Goal: Information Seeking & Learning: Learn about a topic

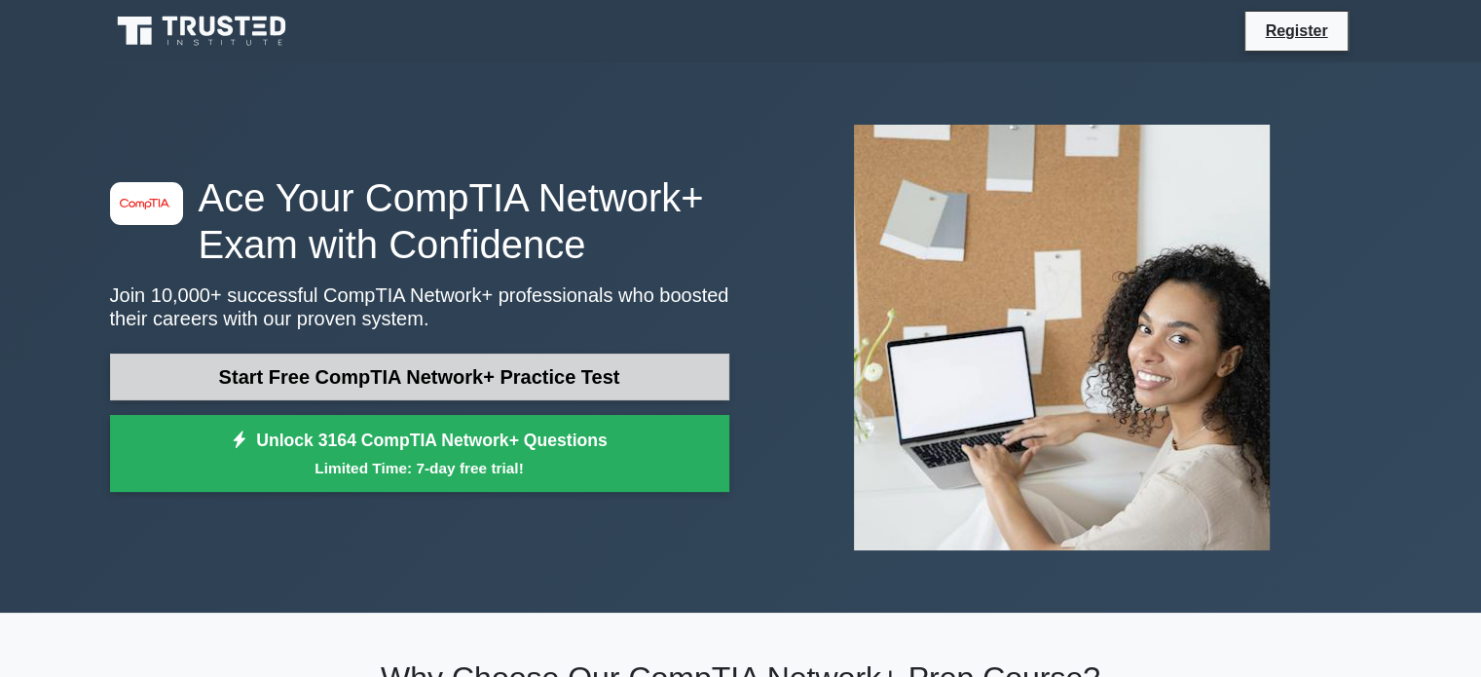
click at [283, 354] on link "Start Free CompTIA Network+ Practice Test" at bounding box center [419, 377] width 619 height 47
click at [292, 380] on link "Start Free CompTIA Network+ Practice Test" at bounding box center [419, 377] width 619 height 47
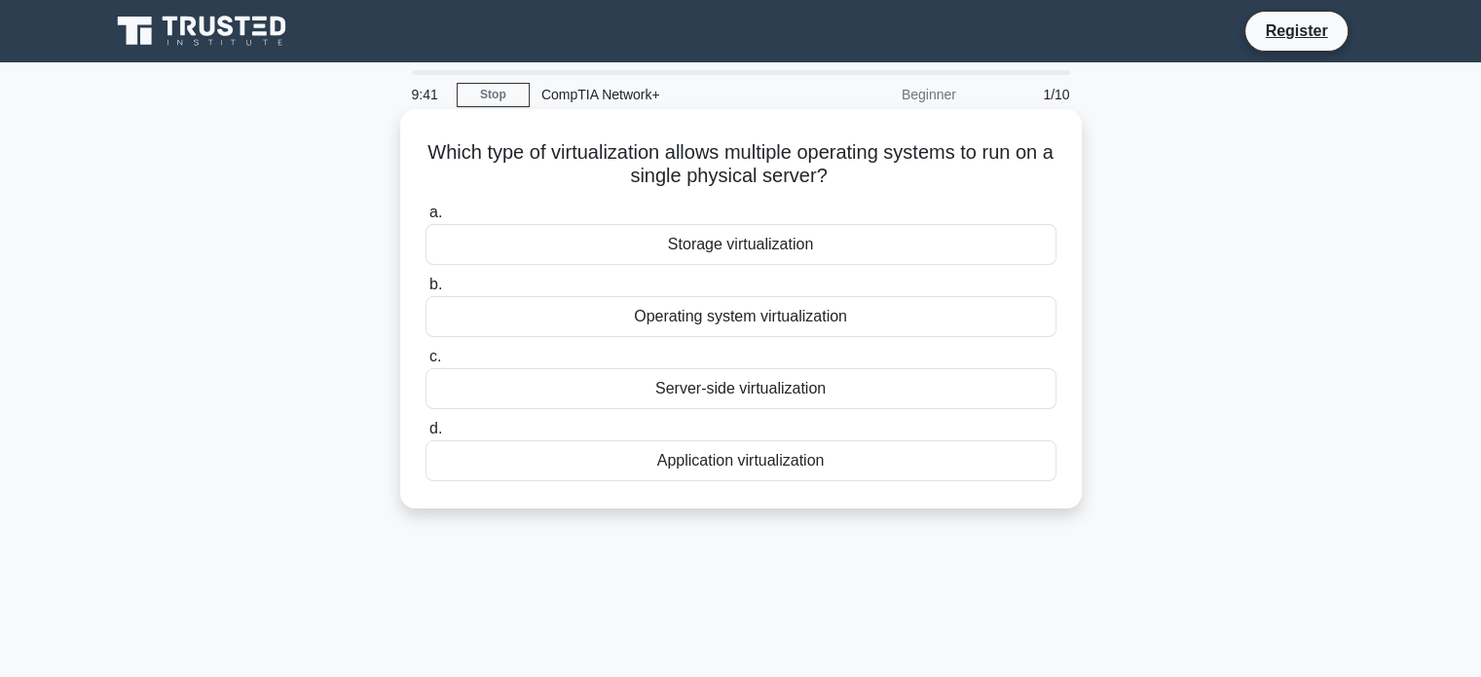
click at [691, 315] on div "Operating system virtualization" at bounding box center [741, 316] width 631 height 41
click at [426, 291] on input "b. Operating system virtualization" at bounding box center [426, 285] width 0 height 13
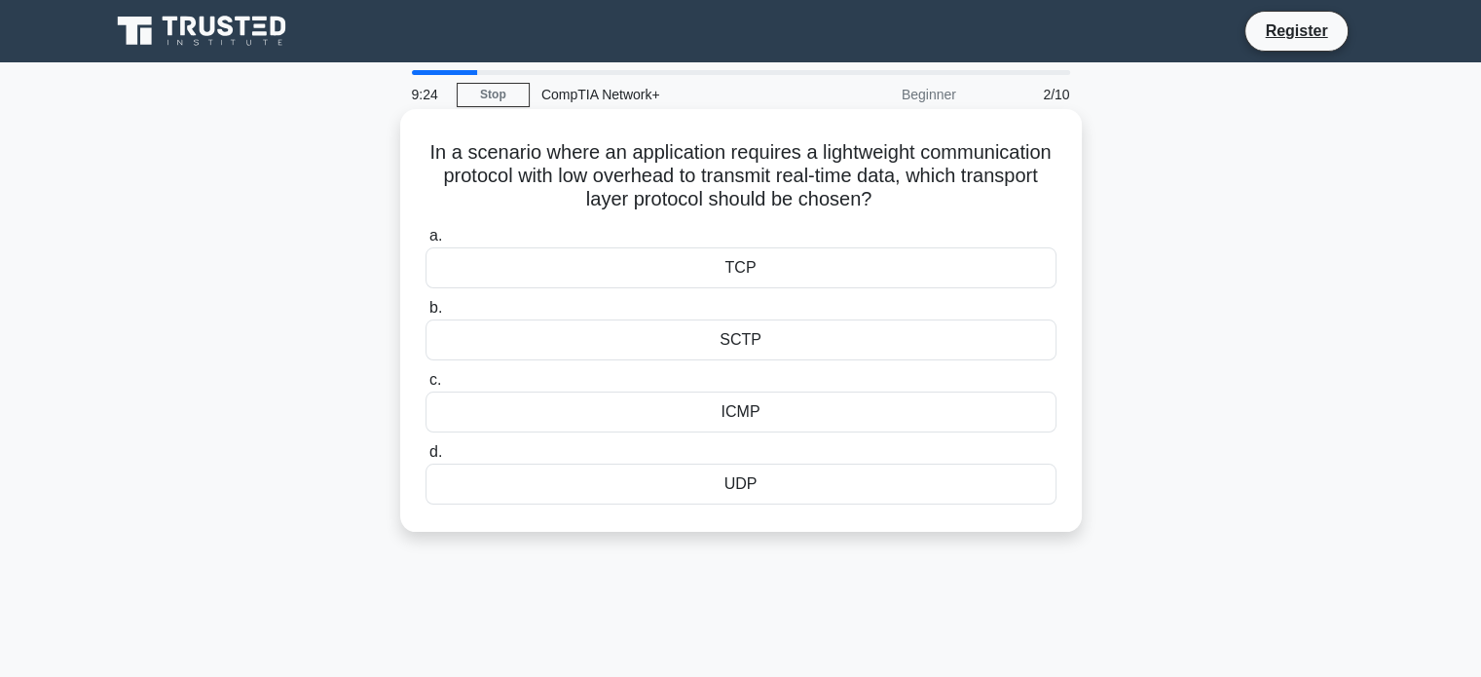
click at [665, 483] on div "UDP" at bounding box center [741, 484] width 631 height 41
click at [426, 459] on input "d. UDP" at bounding box center [426, 452] width 0 height 13
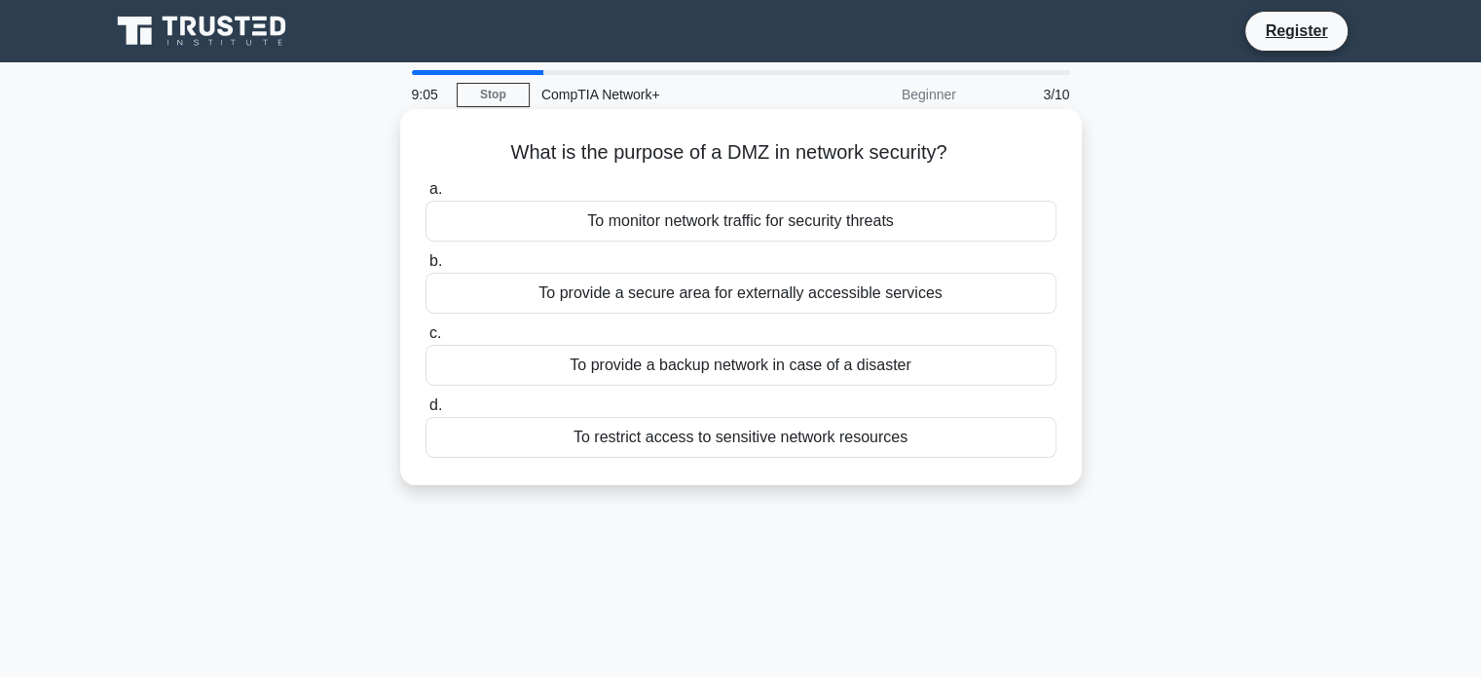
click at [635, 303] on div "To provide a secure area for externally accessible services" at bounding box center [741, 293] width 631 height 41
click at [426, 268] on input "b. To provide a secure area for externally accessible services" at bounding box center [426, 261] width 0 height 13
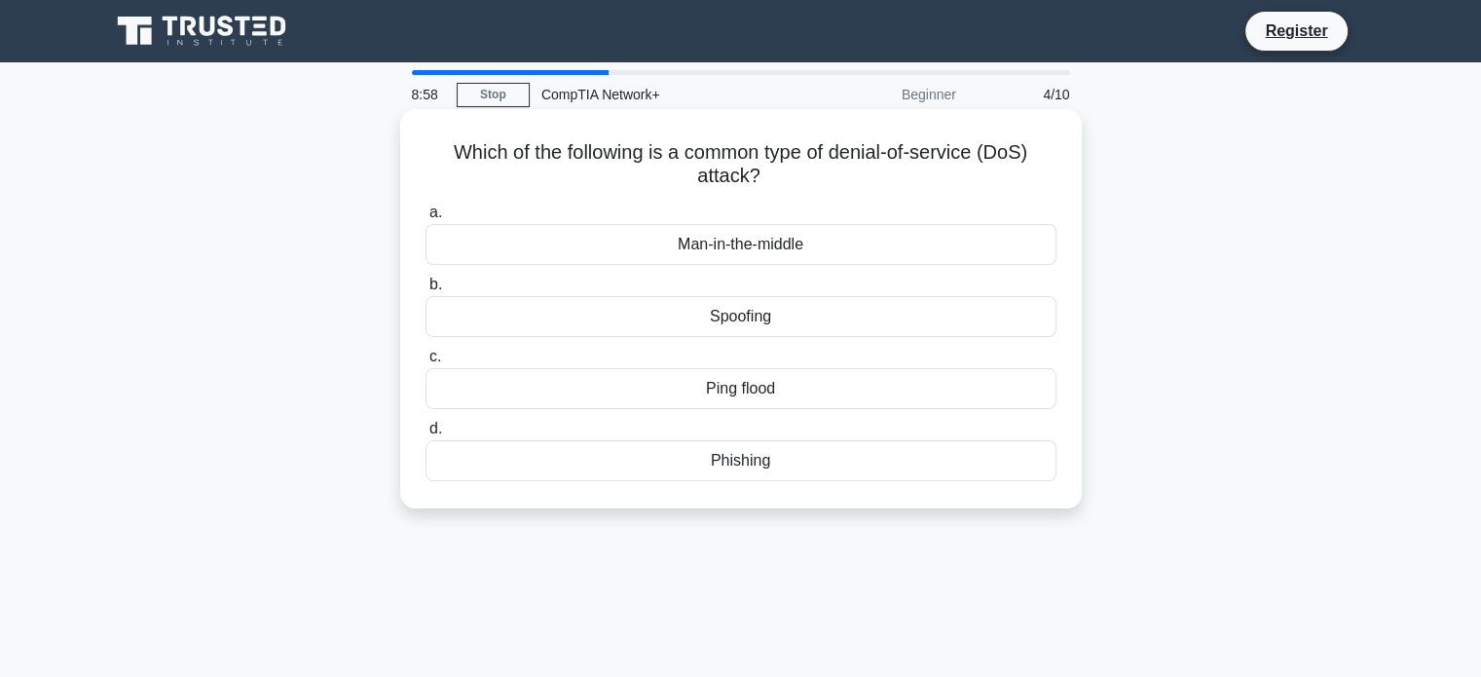
click at [714, 391] on div "Ping flood" at bounding box center [741, 388] width 631 height 41
click at [426, 363] on input "c. Ping flood" at bounding box center [426, 357] width 0 height 13
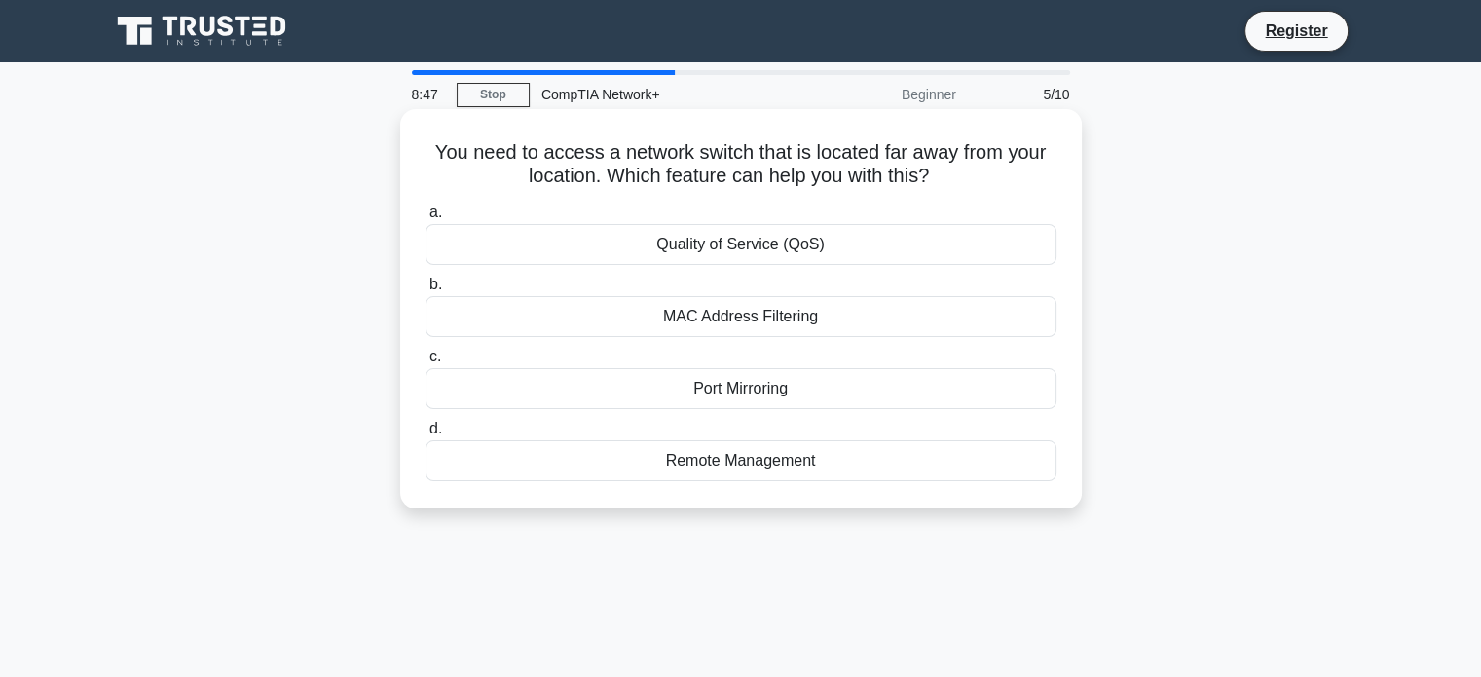
click at [764, 462] on div "Remote Management" at bounding box center [741, 460] width 631 height 41
click at [426, 435] on input "d. Remote Management" at bounding box center [426, 429] width 0 height 13
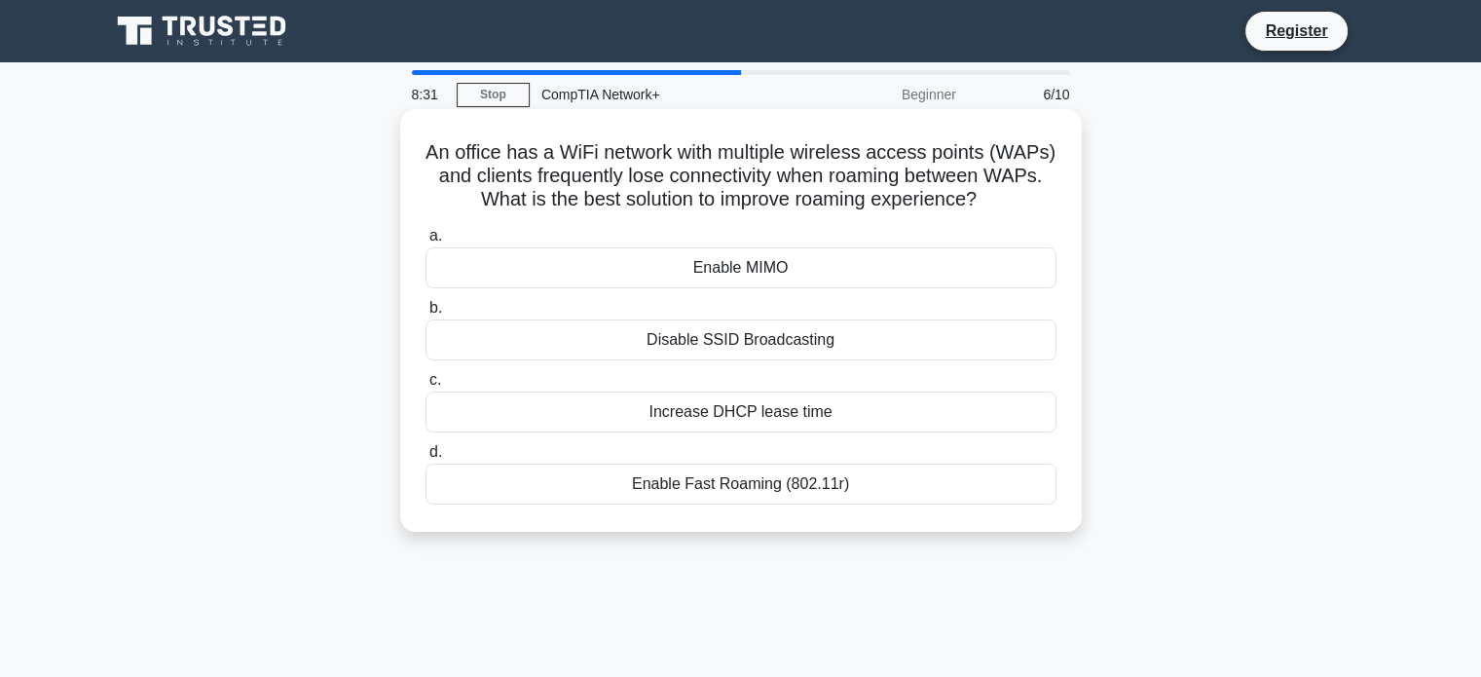
click at [771, 405] on div "Increase DHCP lease time" at bounding box center [741, 411] width 631 height 41
click at [426, 387] on input "c. Increase DHCP lease time" at bounding box center [426, 380] width 0 height 13
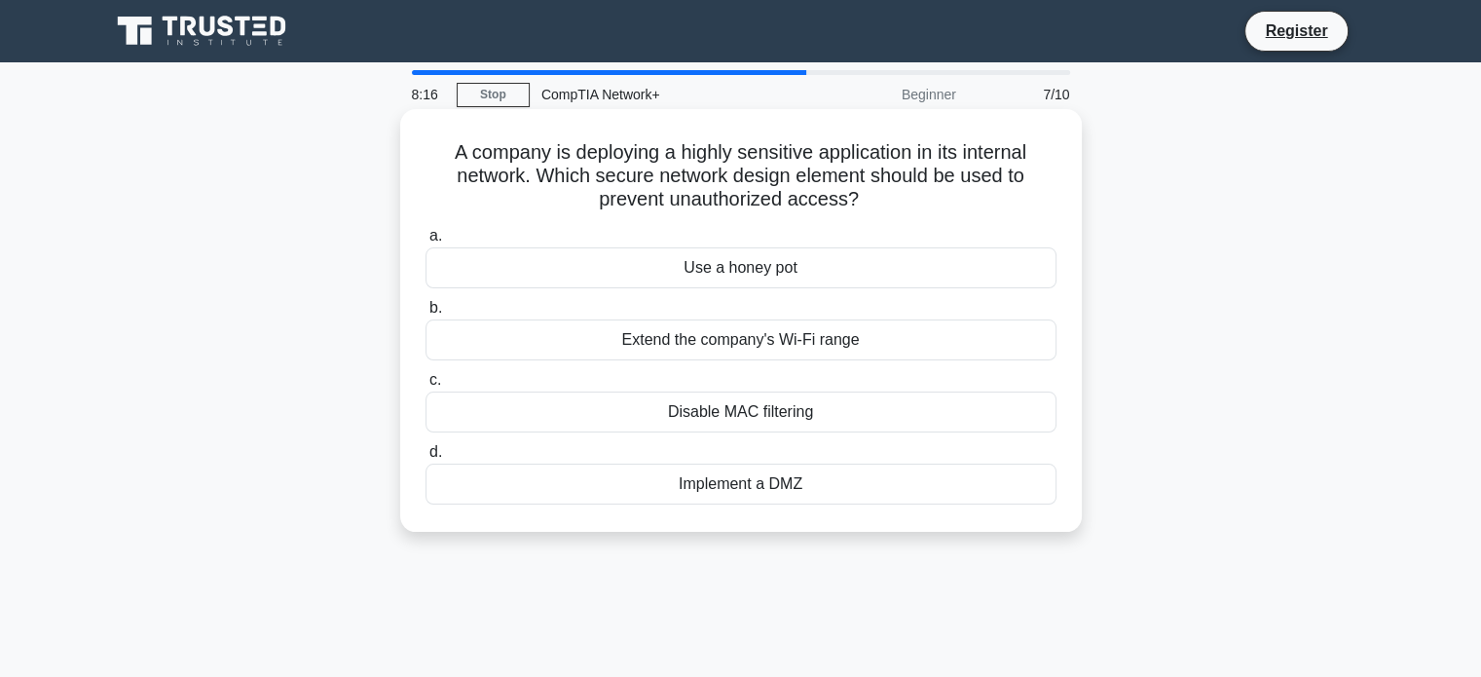
click at [740, 482] on div "Implement a DMZ" at bounding box center [741, 484] width 631 height 41
click at [426, 459] on input "d. Implement a DMZ" at bounding box center [426, 452] width 0 height 13
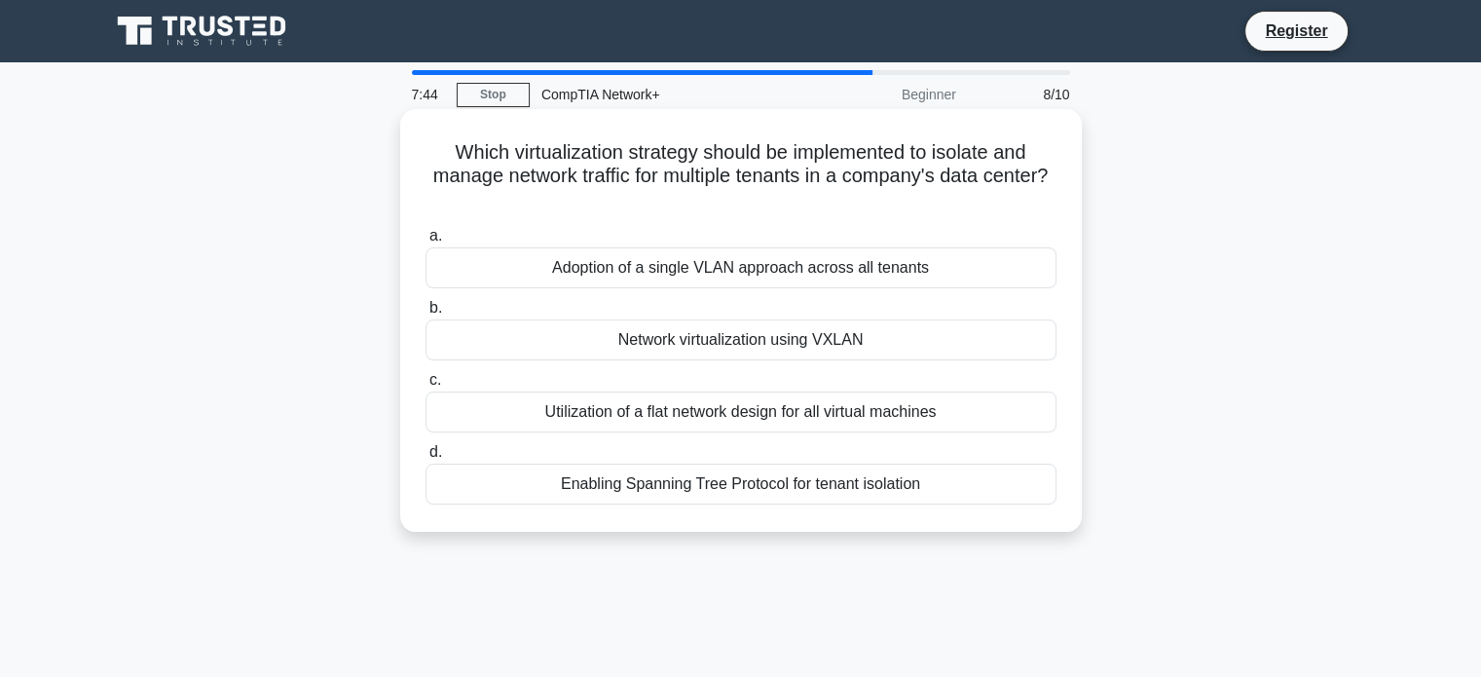
click at [745, 342] on div "Network virtualization using VXLAN" at bounding box center [741, 339] width 631 height 41
click at [426, 315] on input "b. Network virtualization using VXLAN" at bounding box center [426, 308] width 0 height 13
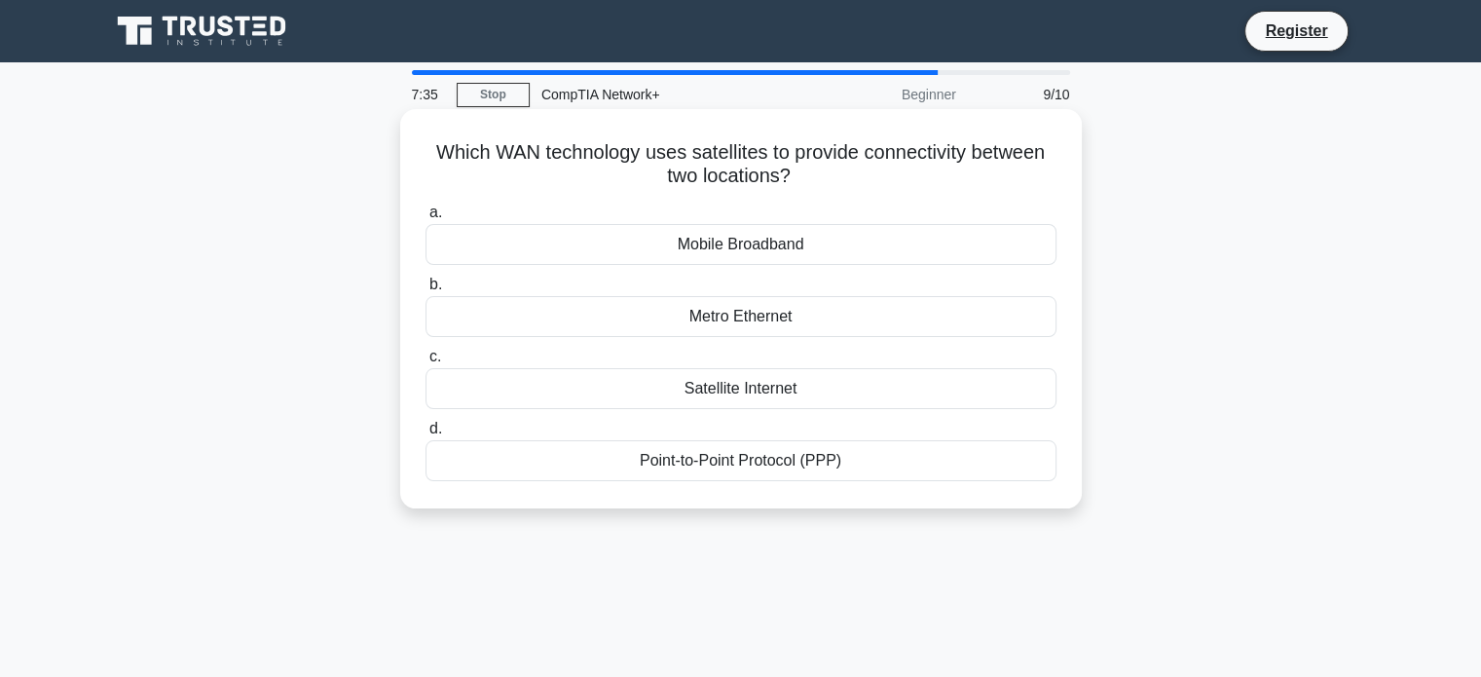
click at [791, 391] on div "Satellite Internet" at bounding box center [741, 388] width 631 height 41
click at [426, 363] on input "c. Satellite Internet" at bounding box center [426, 357] width 0 height 13
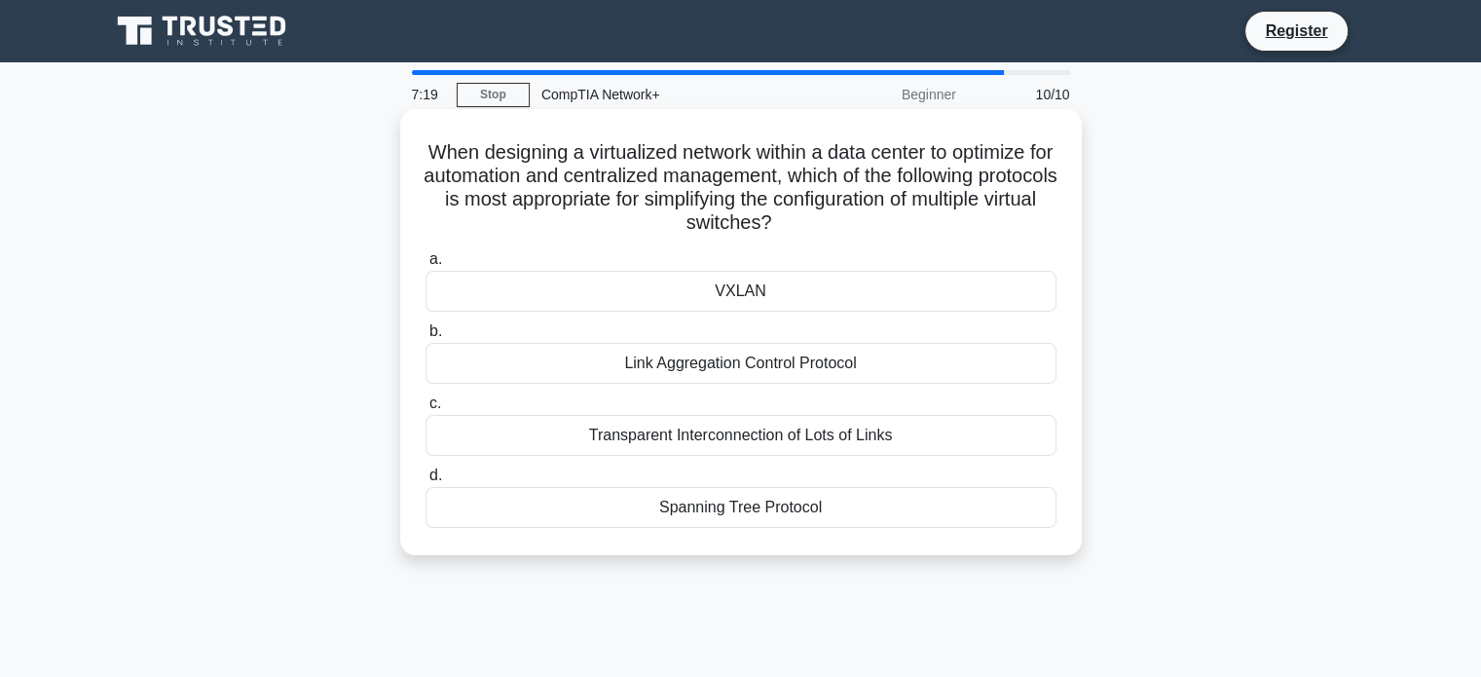
click at [803, 298] on div "VXLAN" at bounding box center [741, 291] width 631 height 41
click at [426, 266] on input "a. VXLAN" at bounding box center [426, 259] width 0 height 13
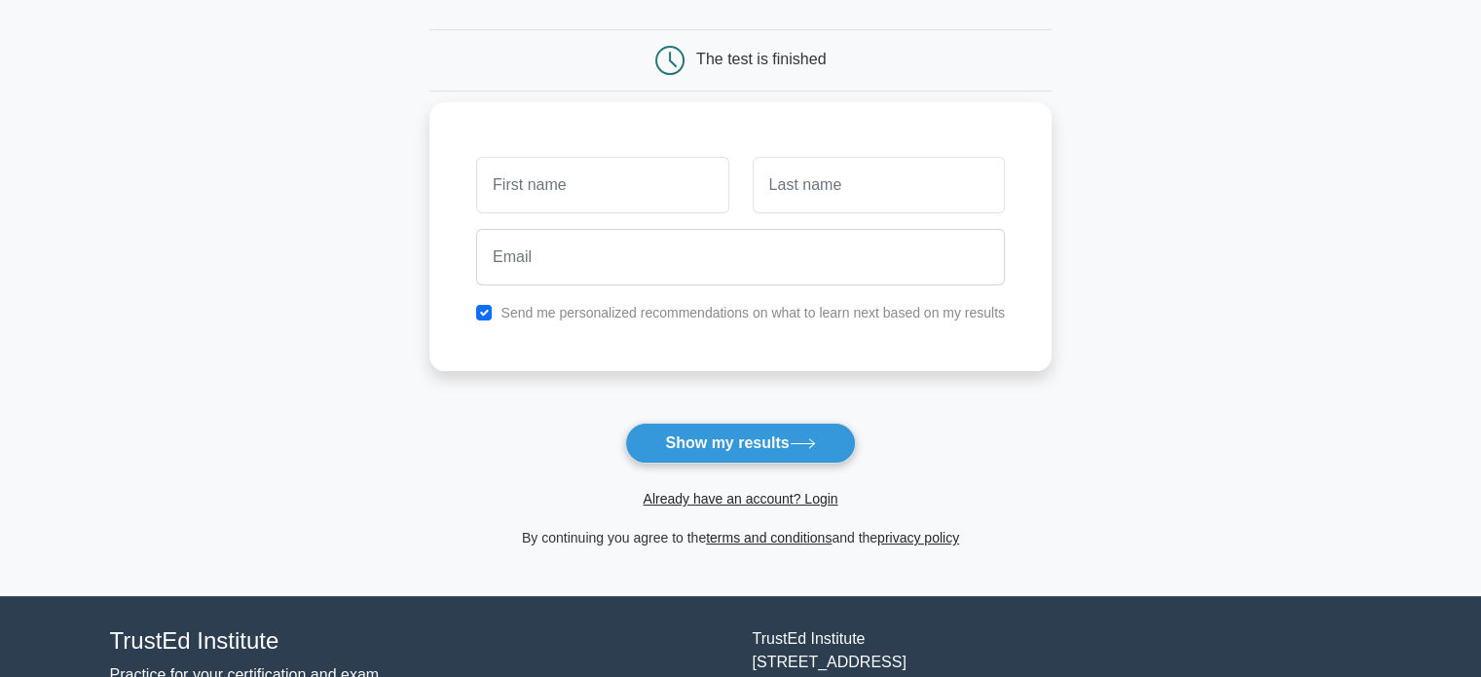
scroll to position [195, 0]
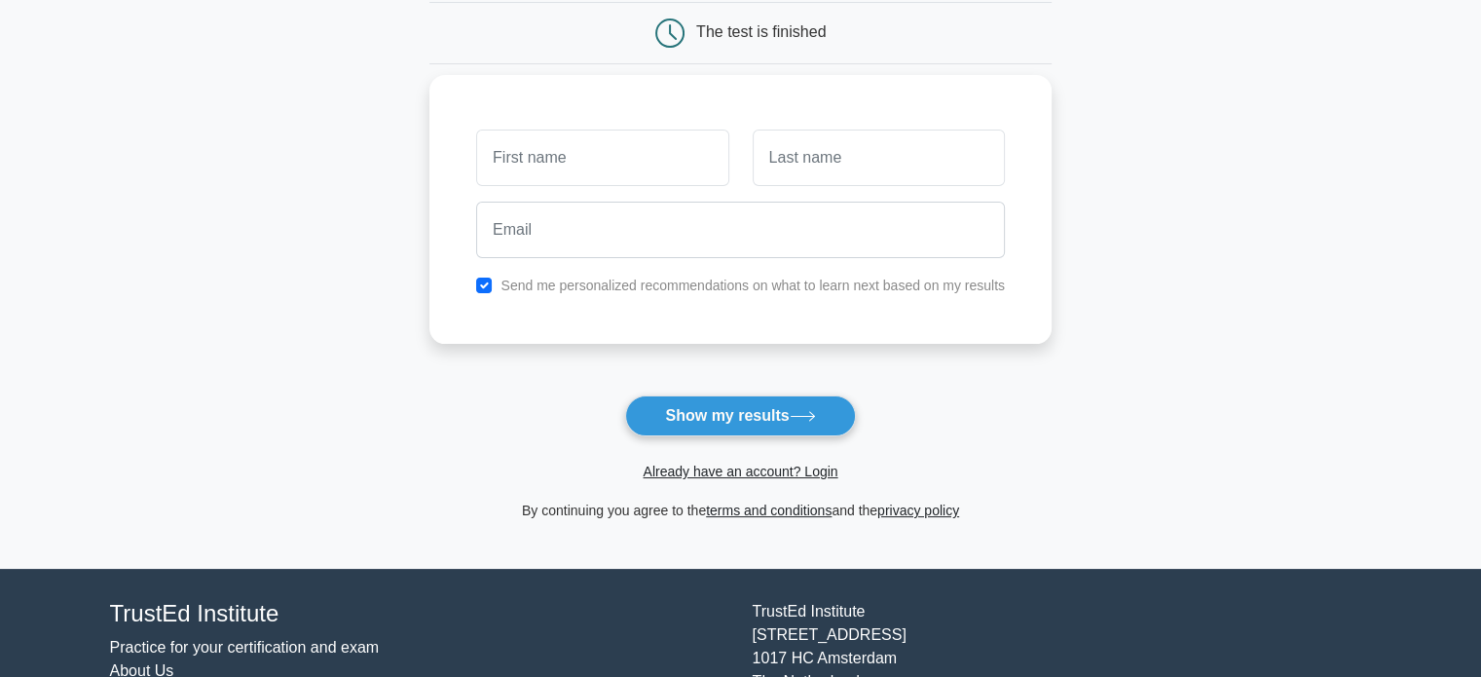
click at [674, 292] on label "Send me personalized recommendations on what to learn next based on my results" at bounding box center [753, 286] width 504 height 16
click at [482, 280] on input "checkbox" at bounding box center [484, 286] width 16 height 16
checkbox input "false"
click at [567, 185] on input "text" at bounding box center [602, 158] width 252 height 56
type input "Luca"
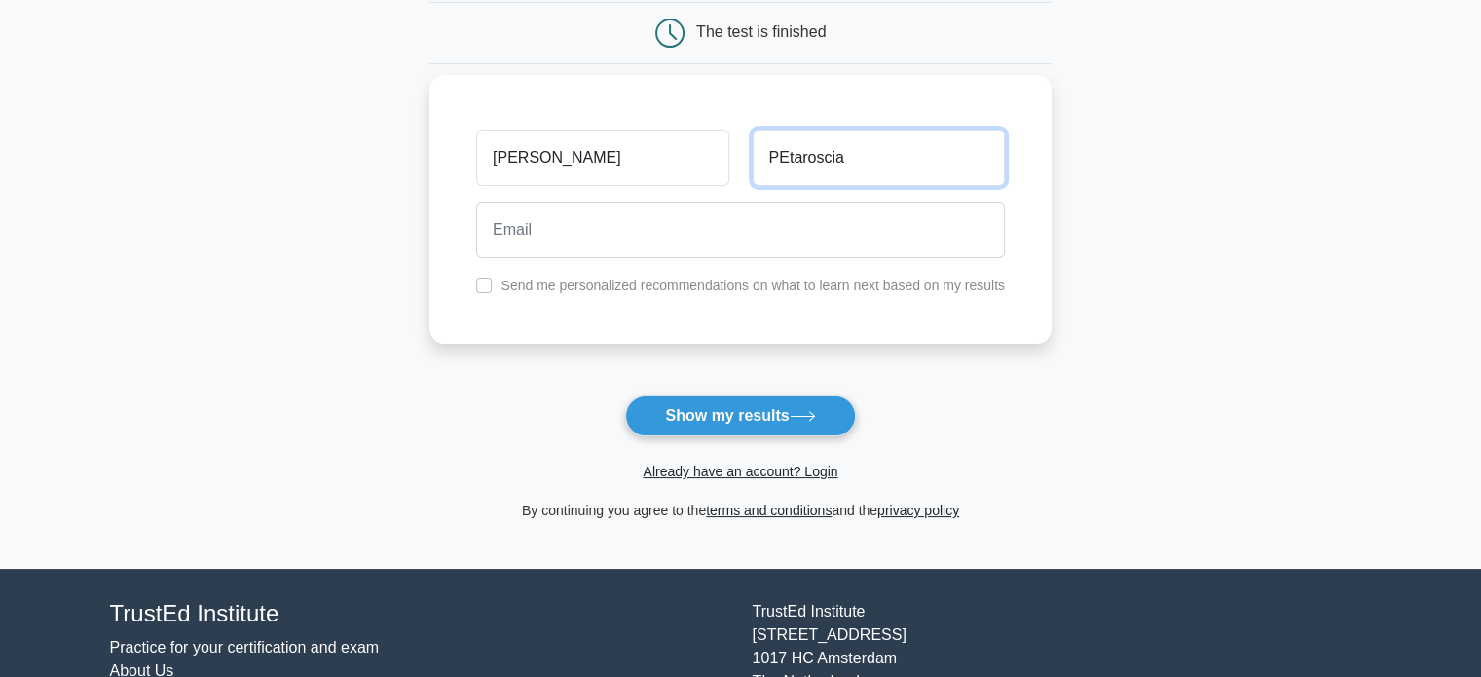
type input "PEtaroscia"
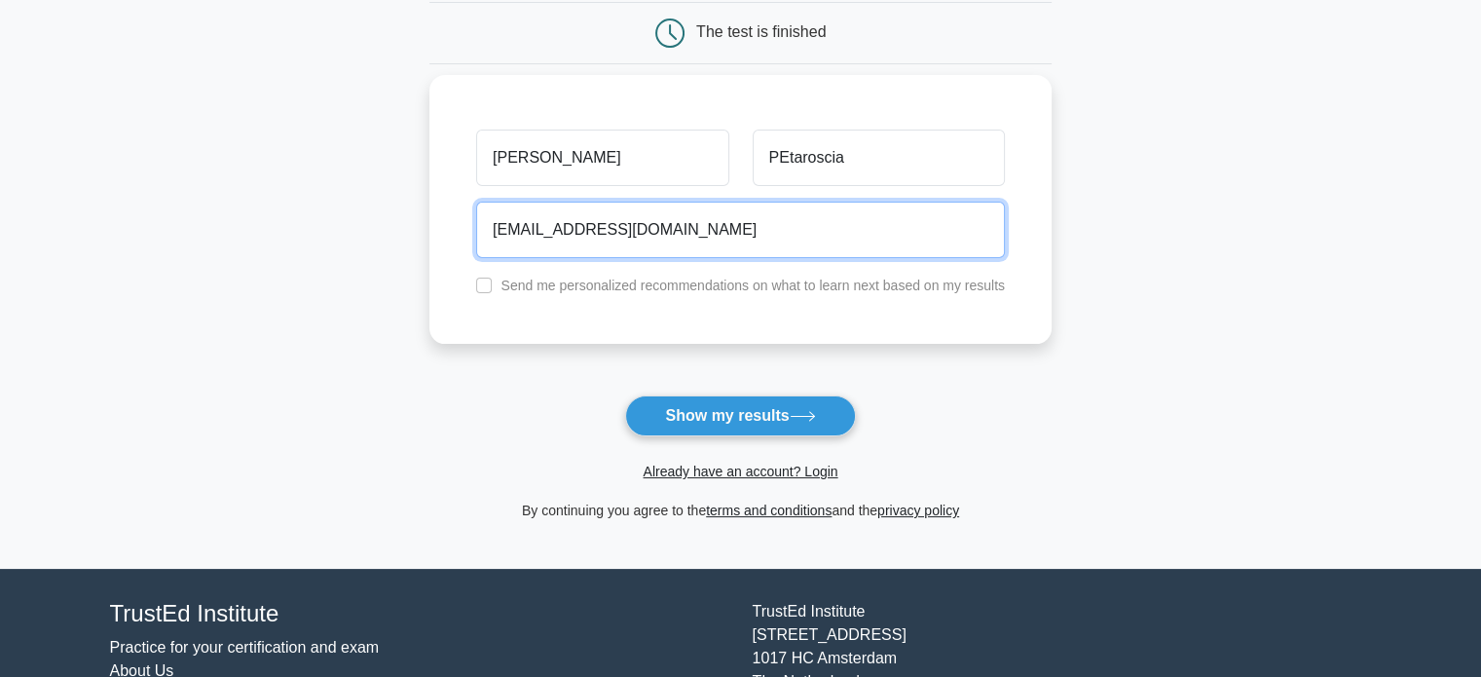
type input "petaroscia.luca@gmail.com"
click at [625, 395] on button "Show my results" at bounding box center [740, 415] width 230 height 41
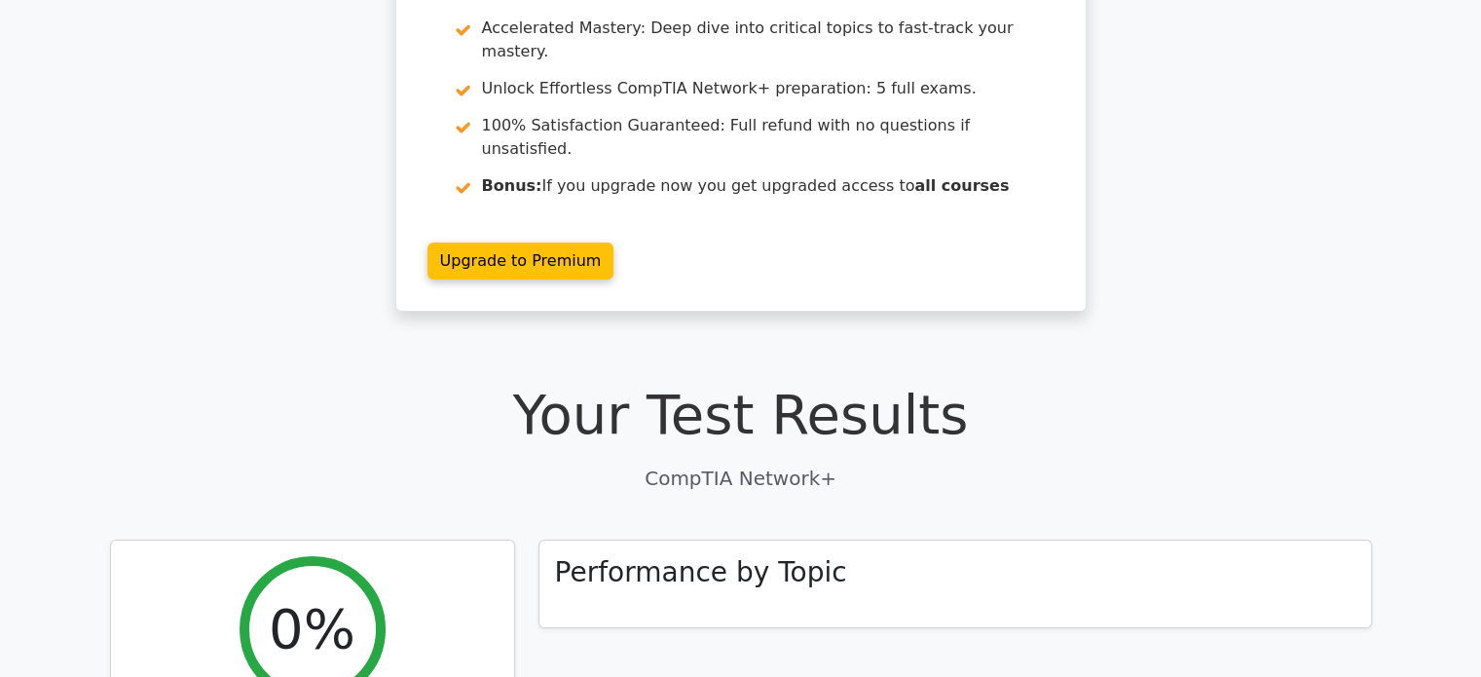
scroll to position [292, 0]
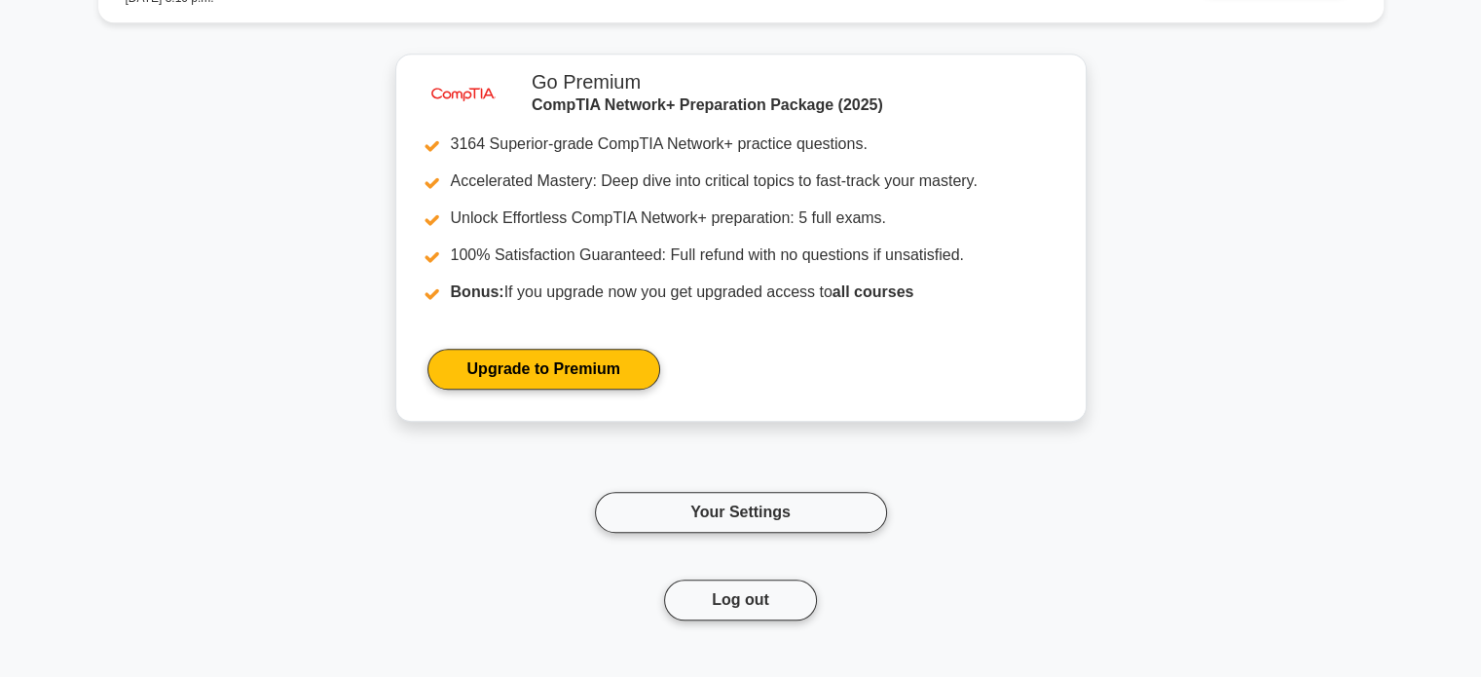
scroll to position [1239, 0]
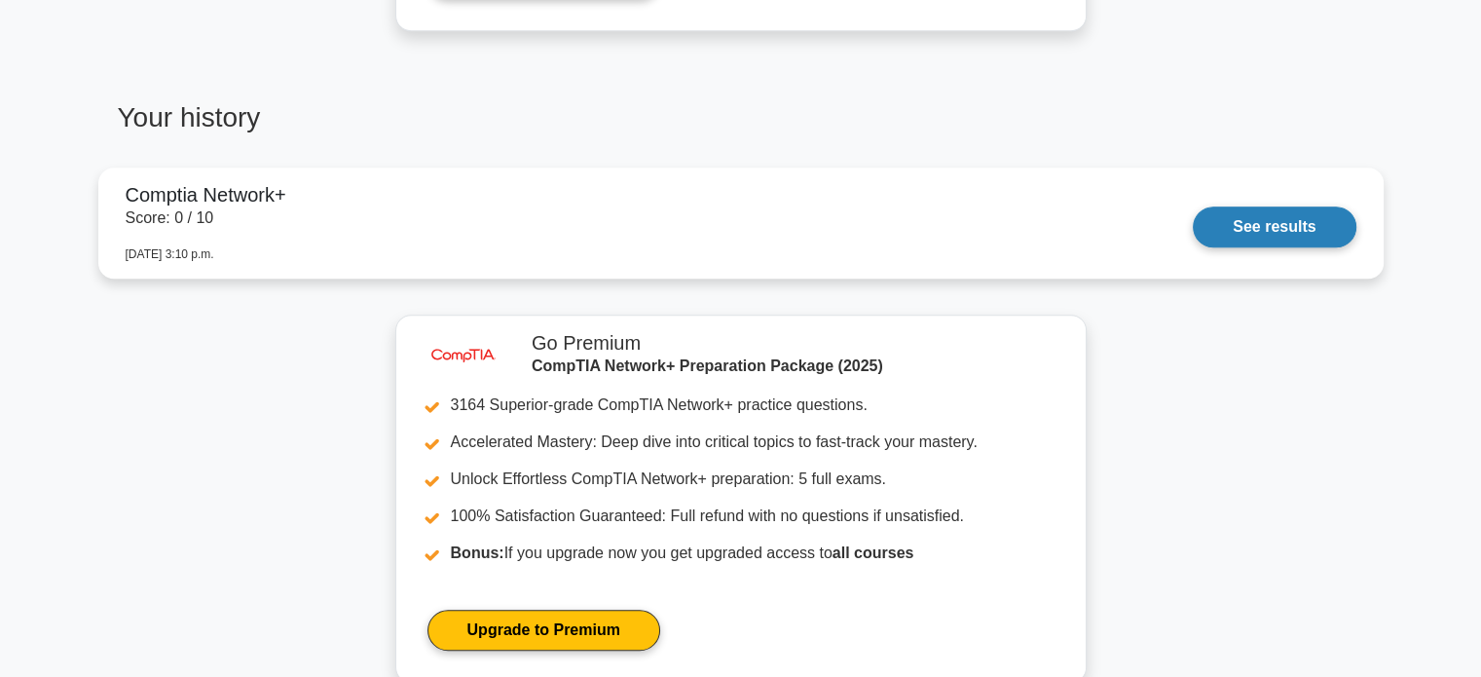
click at [1261, 231] on link "See results" at bounding box center [1274, 226] width 163 height 41
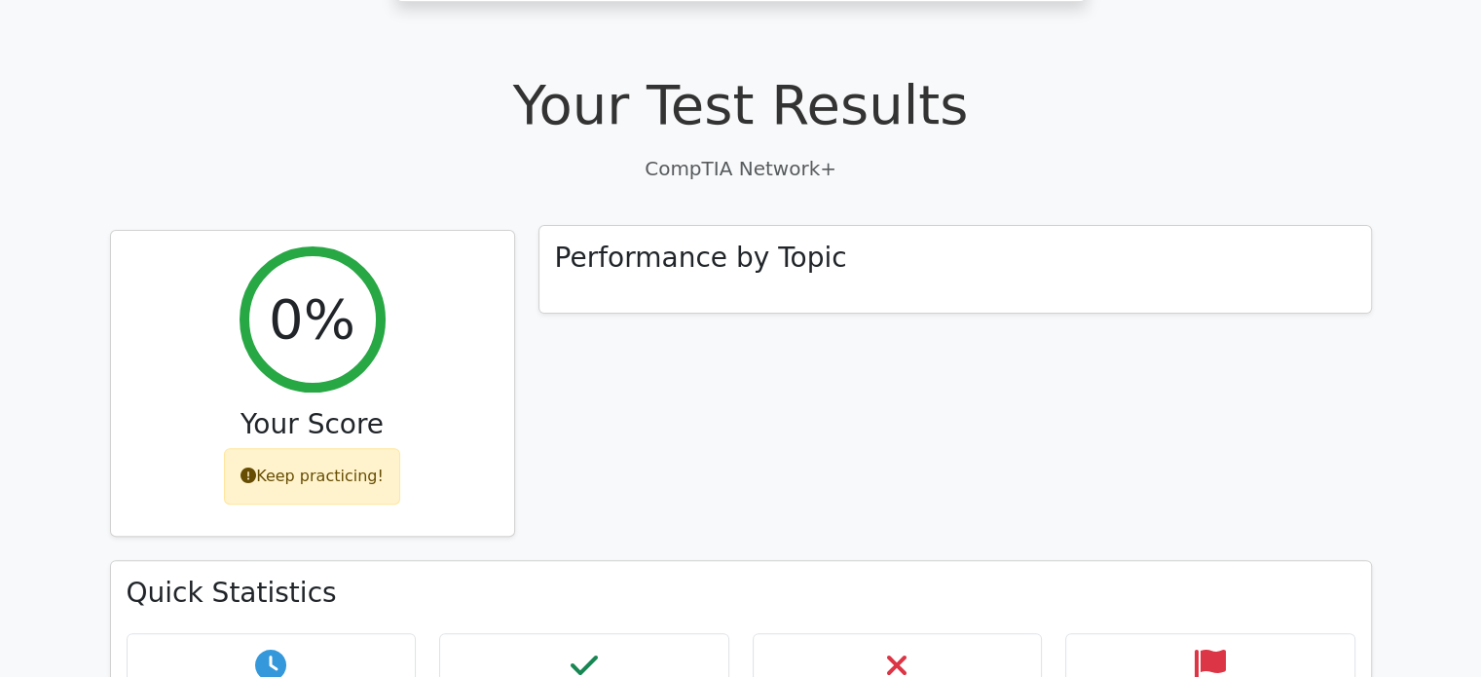
scroll to position [876, 0]
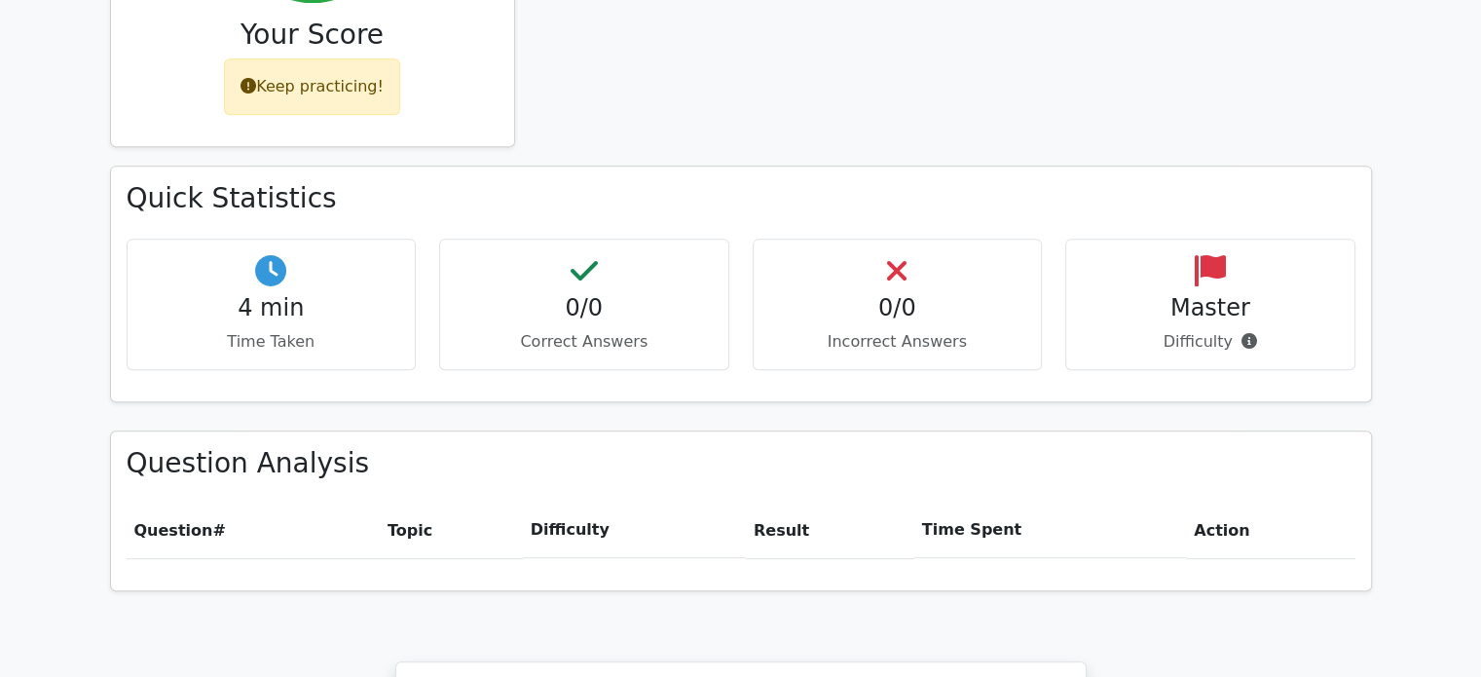
click at [619, 239] on div "0/0 Correct Answers" at bounding box center [584, 304] width 290 height 131
click at [928, 241] on div "0/0 Incorrect Answers" at bounding box center [898, 304] width 290 height 131
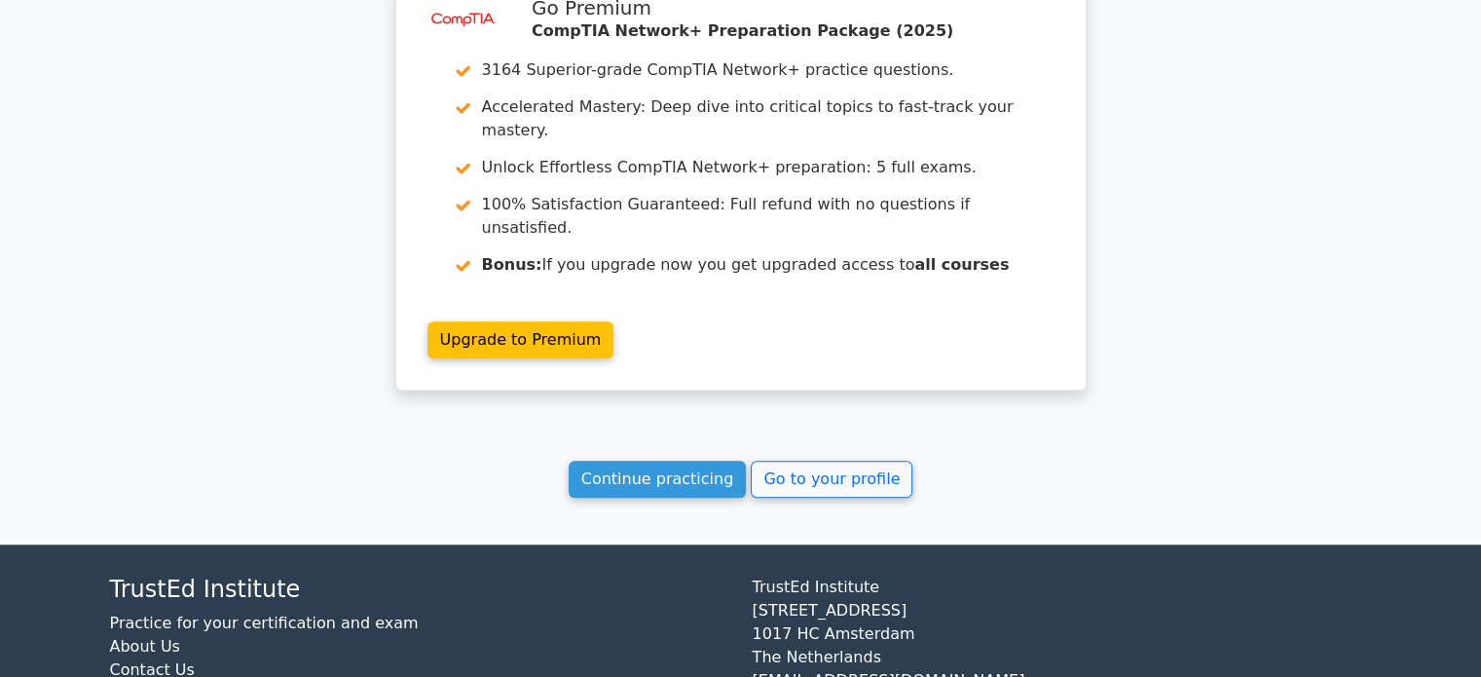
scroll to position [1169, 0]
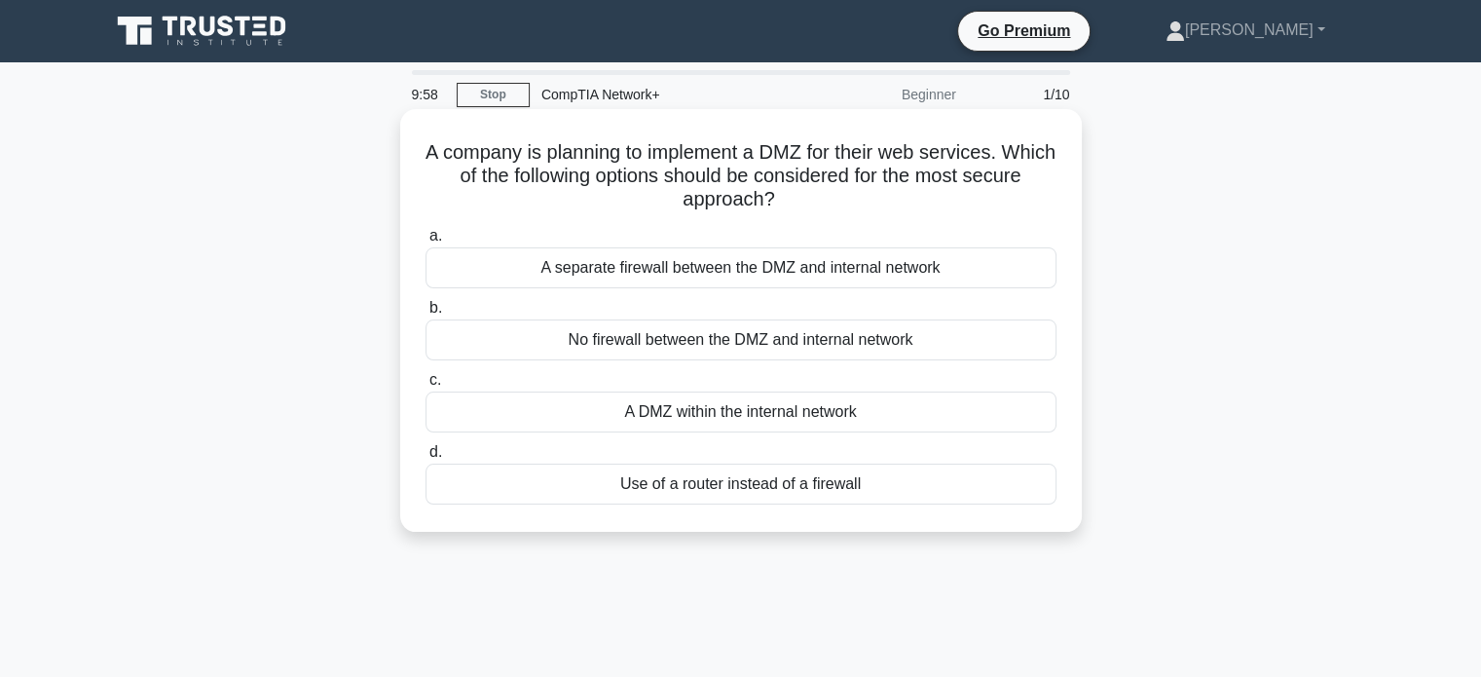
click at [575, 280] on div "A separate firewall between the DMZ and internal network" at bounding box center [741, 267] width 631 height 41
click at [426, 242] on input "a. A separate firewall between the DMZ and internal network" at bounding box center [426, 236] width 0 height 13
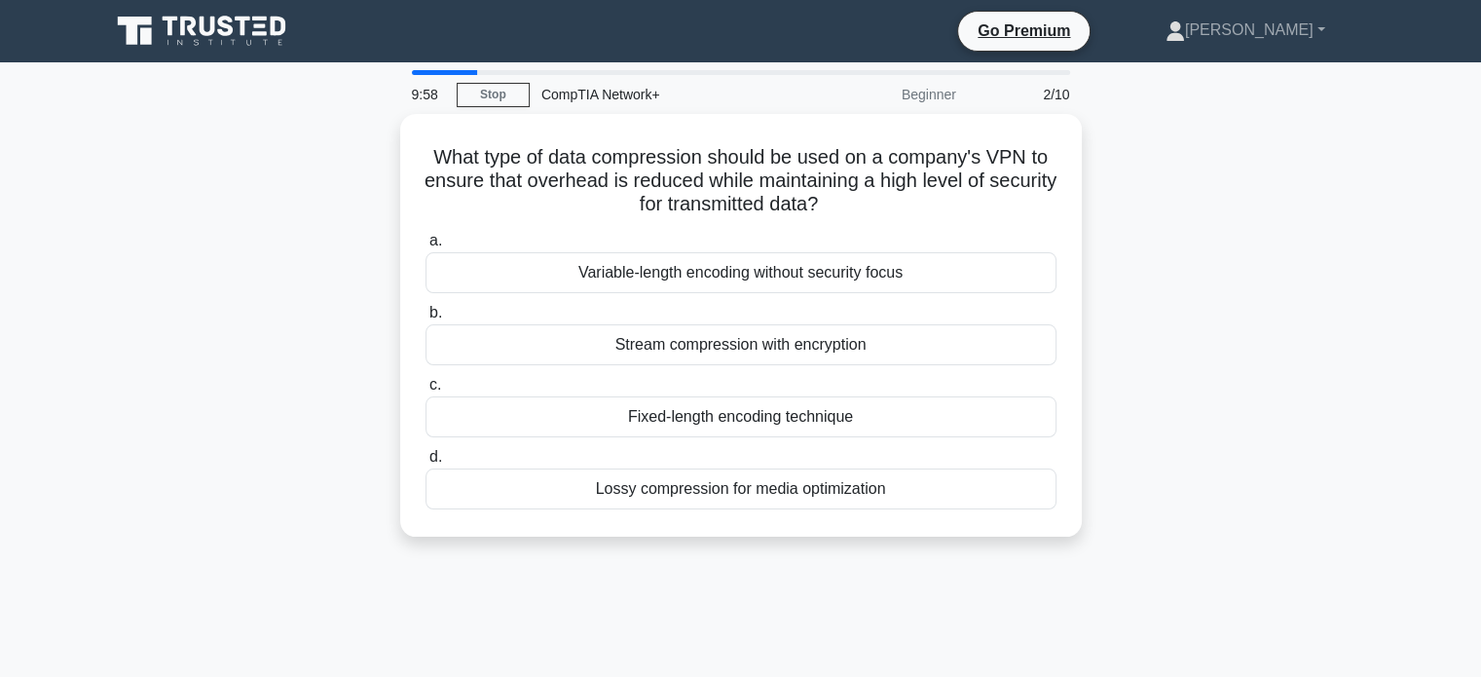
click at [575, 280] on div "Variable-length encoding without security focus" at bounding box center [741, 272] width 631 height 41
click at [426, 247] on input "a. Variable-length encoding without security focus" at bounding box center [426, 241] width 0 height 13
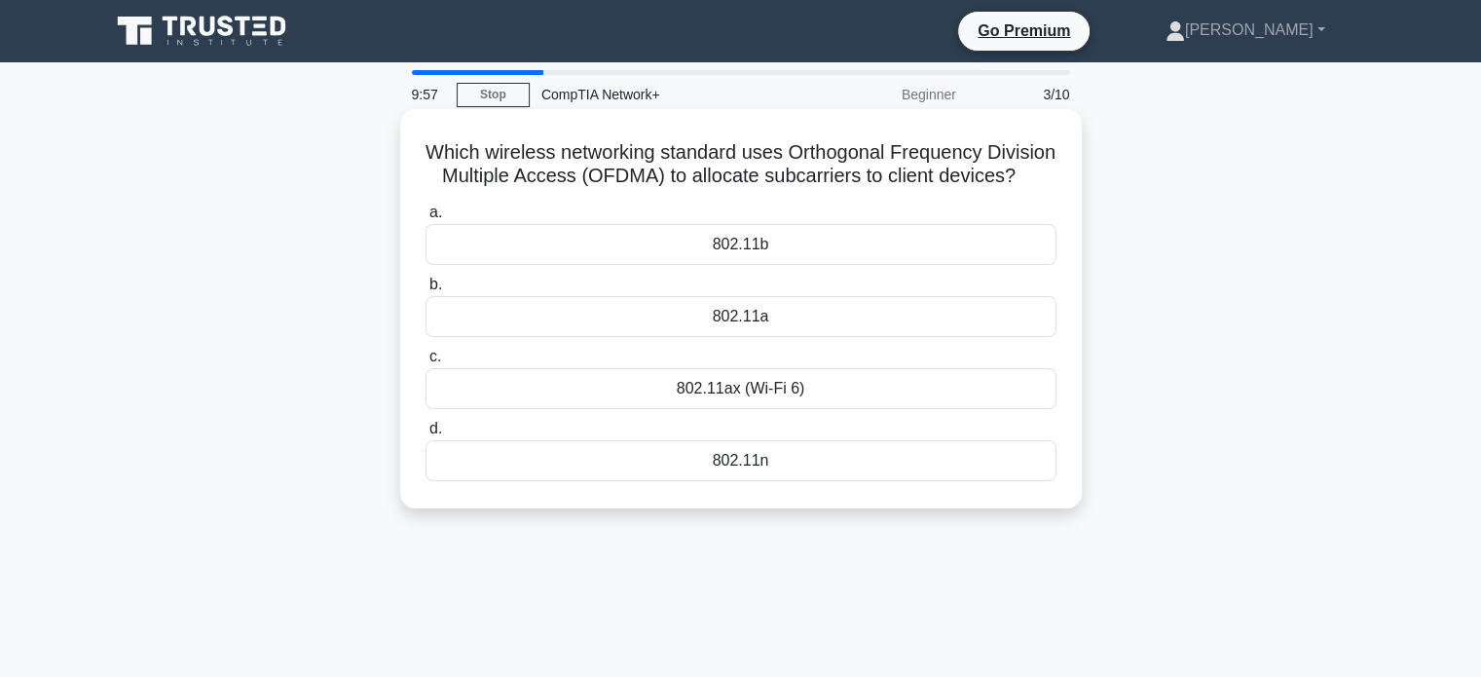
click at [578, 295] on div "a. 802.11b b. 802.11a c." at bounding box center [741, 341] width 654 height 288
click at [584, 312] on label "b. 802.11a" at bounding box center [741, 305] width 631 height 64
click at [426, 291] on input "b. 802.11a" at bounding box center [426, 285] width 0 height 13
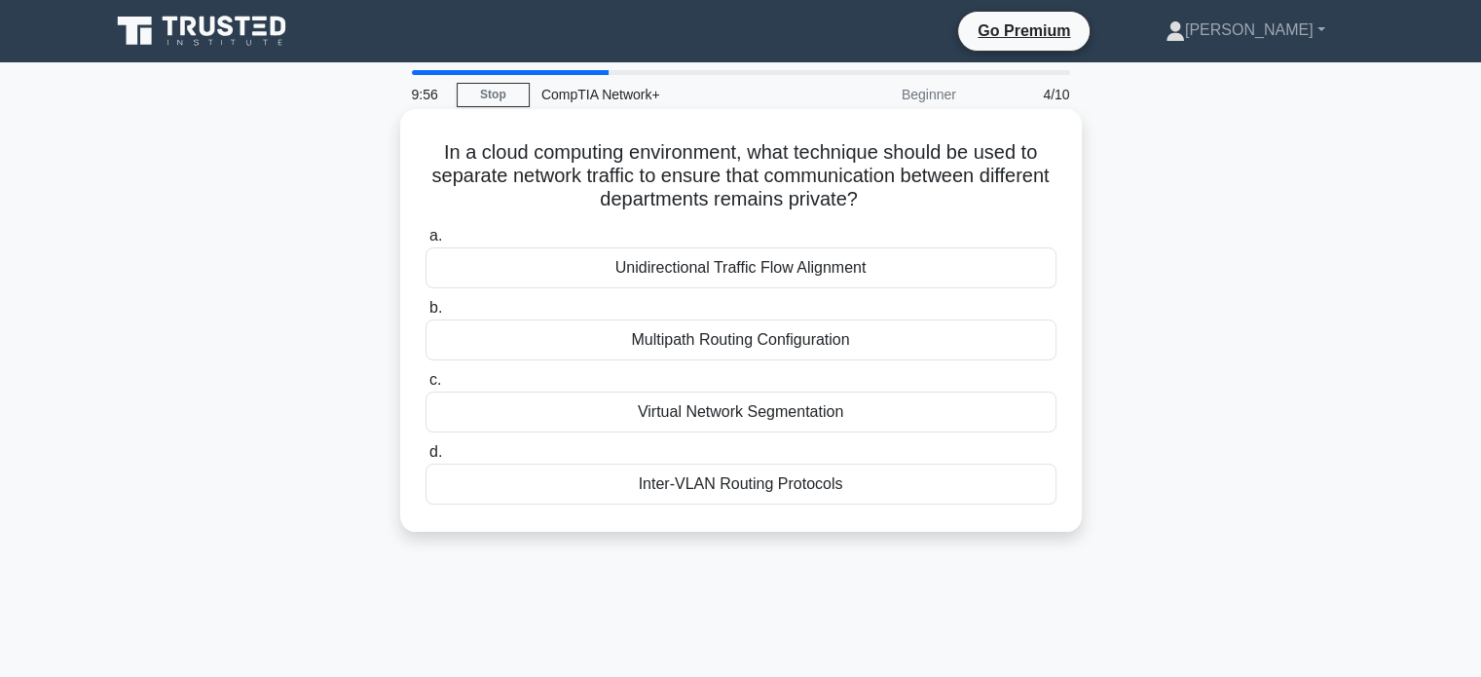
click at [587, 335] on div "Multipath Routing Configuration" at bounding box center [741, 339] width 631 height 41
click at [426, 315] on input "b. Multipath Routing Configuration" at bounding box center [426, 308] width 0 height 13
